Goal: Transaction & Acquisition: Purchase product/service

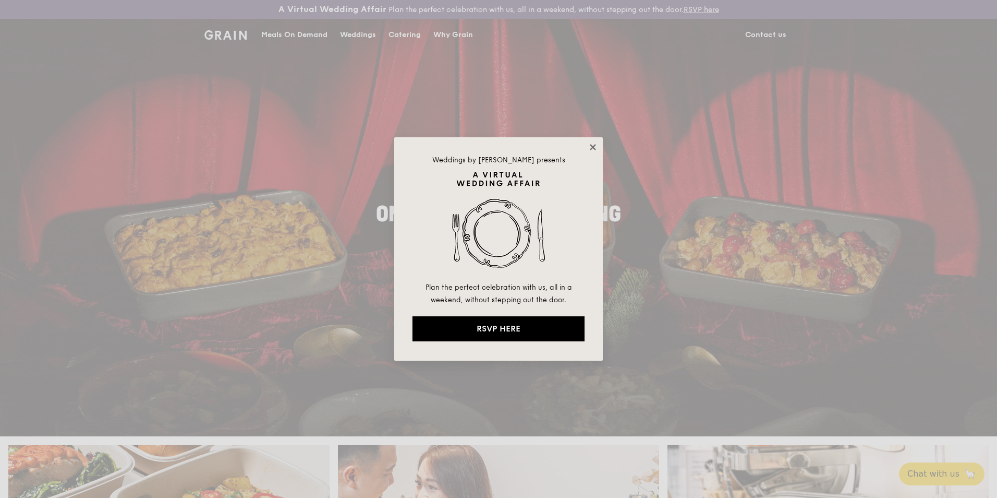
click at [591, 146] on icon at bounding box center [593, 147] width 6 height 6
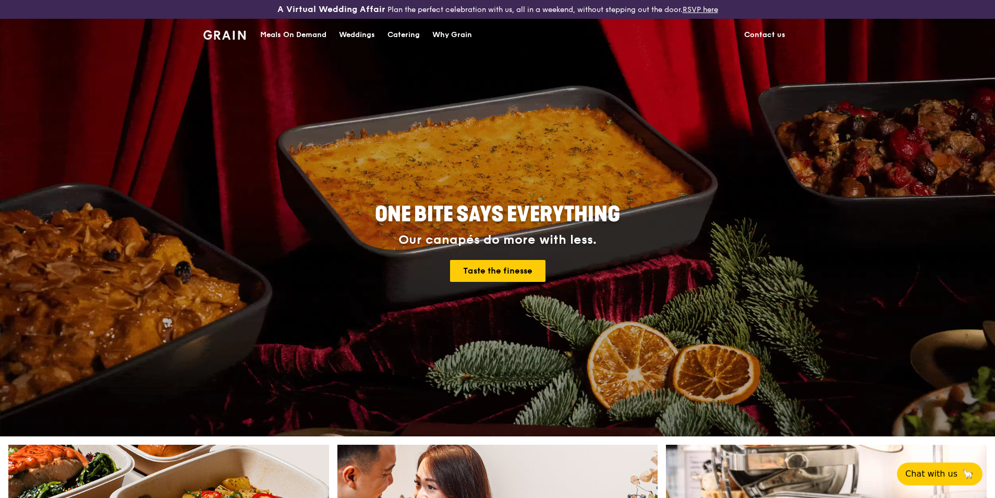
click at [403, 32] on div "Catering" at bounding box center [404, 34] width 32 height 31
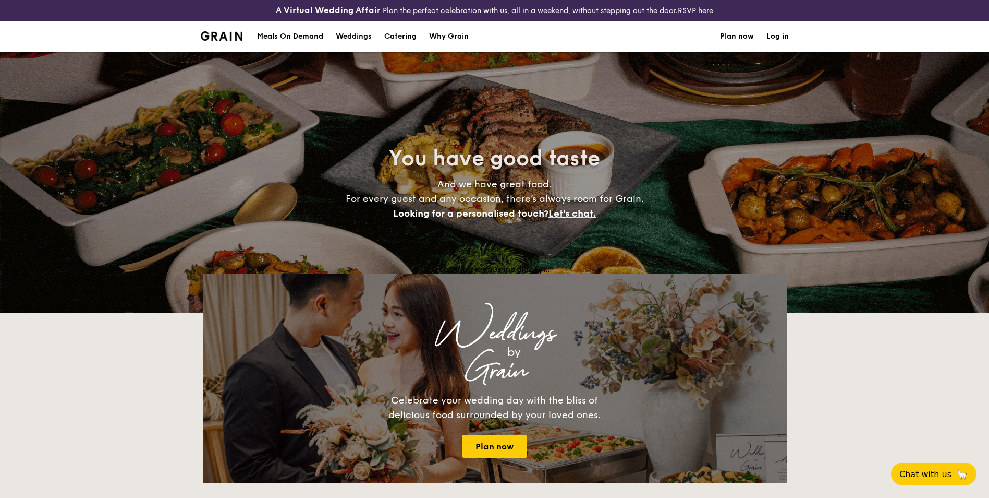
select select
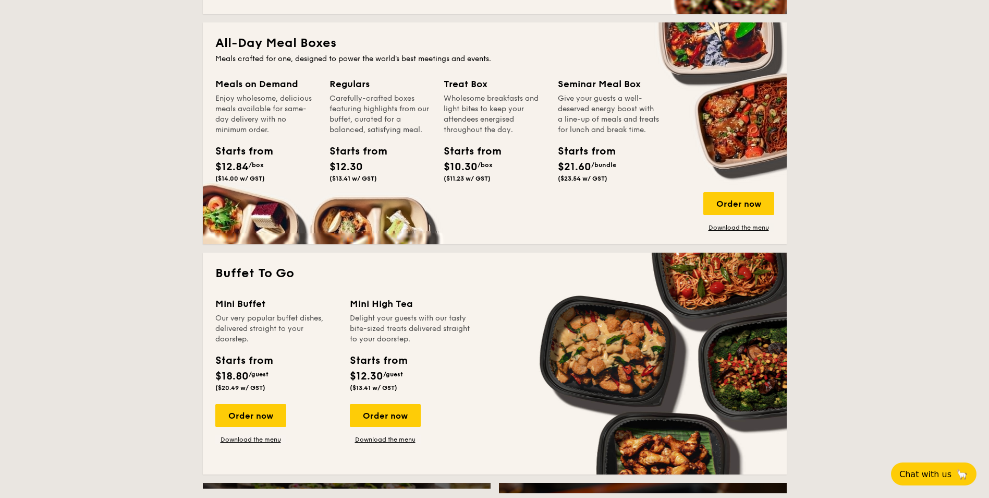
scroll to position [626, 0]
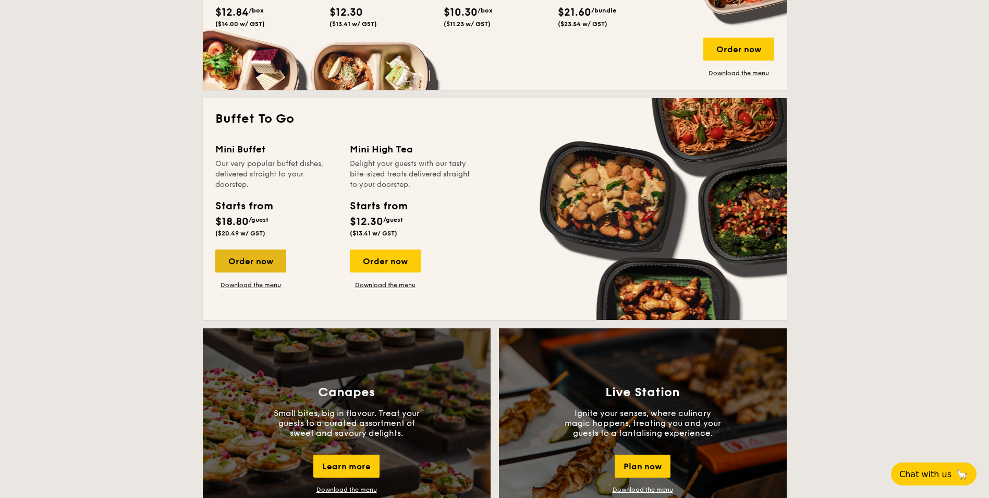
click at [270, 257] on div "Order now" at bounding box center [250, 260] width 71 height 23
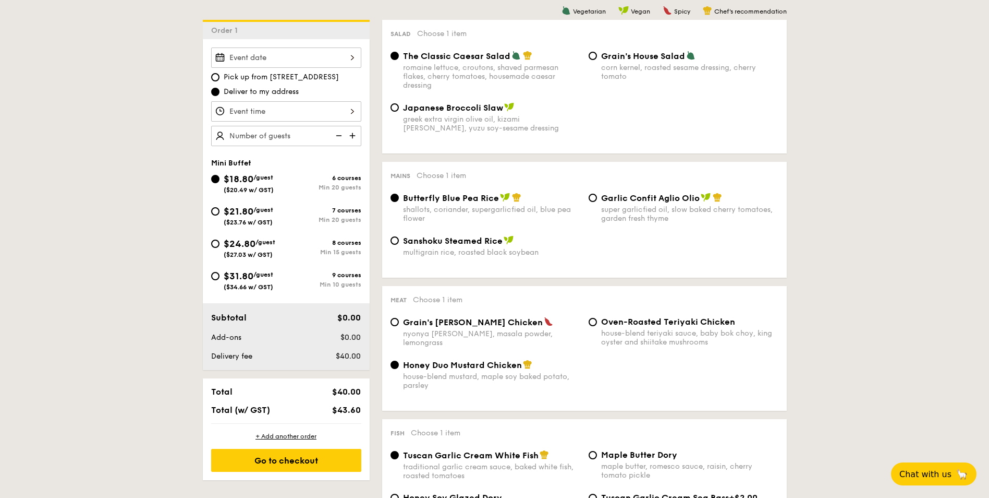
scroll to position [313, 0]
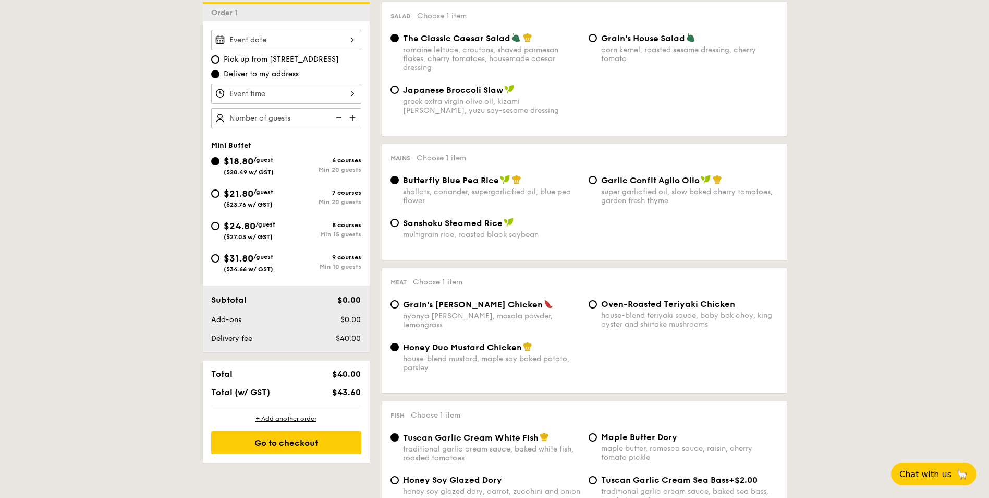
click at [416, 219] on span "Sanshoku Steamed Rice" at bounding box center [453, 223] width 100 height 10
click at [399, 219] on input "Sanshoku Steamed Rice multigrain rice, roasted black soybean" at bounding box center [395, 223] width 8 height 8
radio input "true"
click at [577, 178] on div "Butterfly Blue Pea Rice" at bounding box center [491, 180] width 177 height 10
click at [399, 178] on input "Butterfly Blue Pea Rice shallots, coriander, supergarlicfied oil, blue pea flow…" at bounding box center [395, 180] width 8 height 8
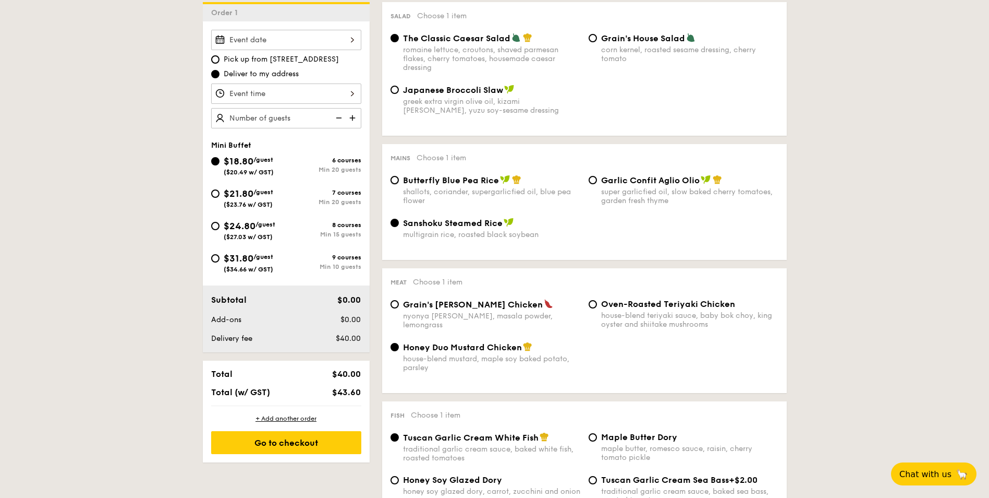
radio input "true"
click at [589, 178] on input "Garlic Confit Aglio Olio super garlicfied oil, slow baked cherry tomatoes, gard…" at bounding box center [593, 180] width 8 height 8
radio input "true"
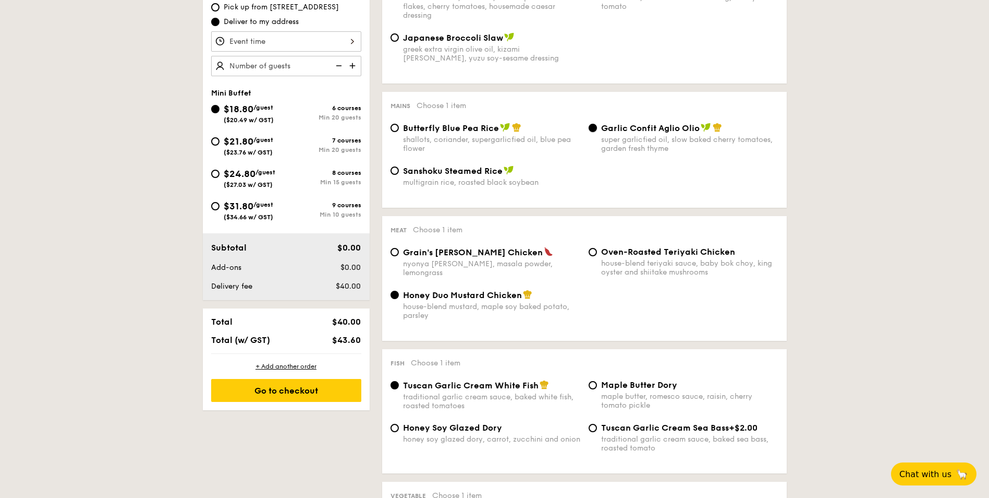
scroll to position [417, 0]
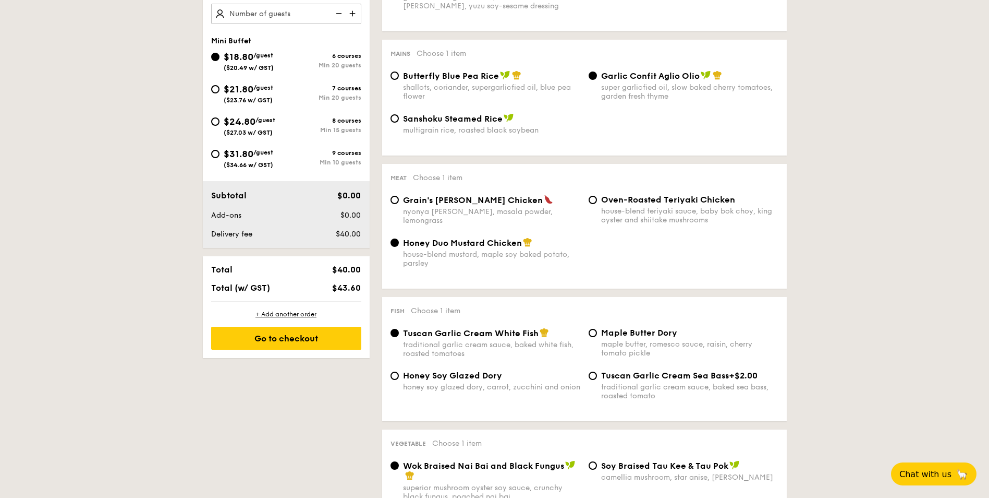
click at [442, 197] on span "Grain's Curry Chicken" at bounding box center [473, 200] width 140 height 10
click at [399, 197] on input "Grain's Curry Chicken nyonya curry, masala powder, lemongrass" at bounding box center [395, 200] width 8 height 8
radio input "true"
click at [491, 245] on span "Honey Duo Mustard Chicken" at bounding box center [462, 243] width 119 height 10
click at [399, 245] on input "Honey Duo Mustard Chicken house-blend mustard, maple soy baked potato, parsley" at bounding box center [395, 242] width 8 height 8
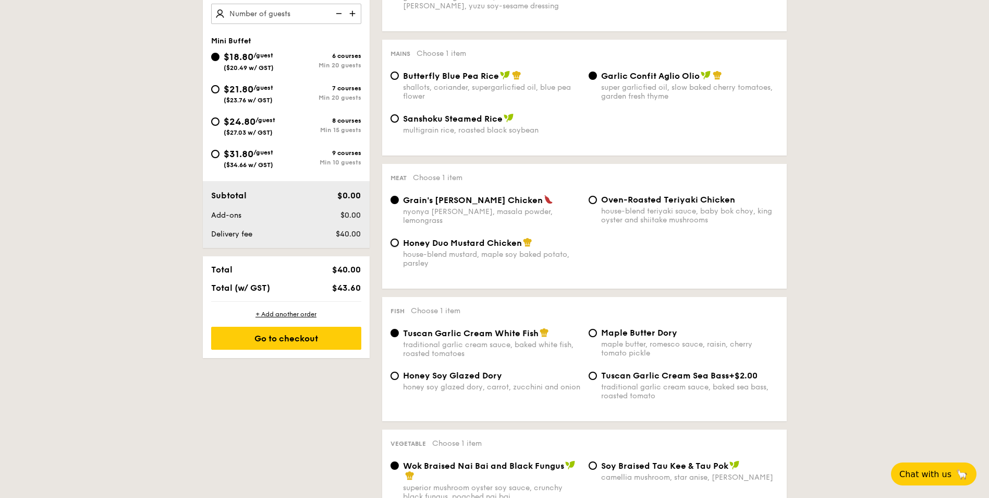
radio input "true"
click at [611, 202] on span "Oven-Roasted Teriyaki Chicken" at bounding box center [668, 200] width 134 height 10
click at [597, 202] on input "Oven-Roasted Teriyaki Chicken house-blend teriyaki sauce, baby bok choy, king o…" at bounding box center [593, 200] width 8 height 8
radio input "true"
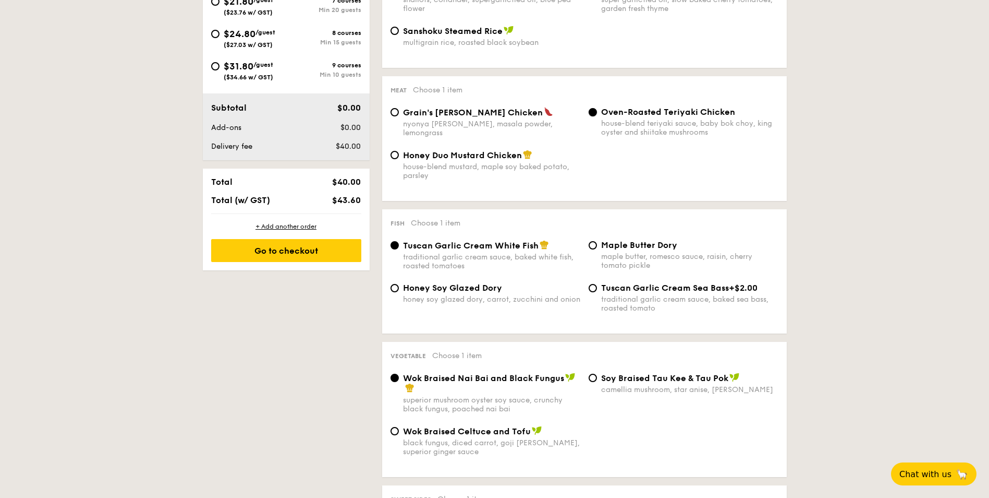
scroll to position [574, 0]
